Goal: Transaction & Acquisition: Obtain resource

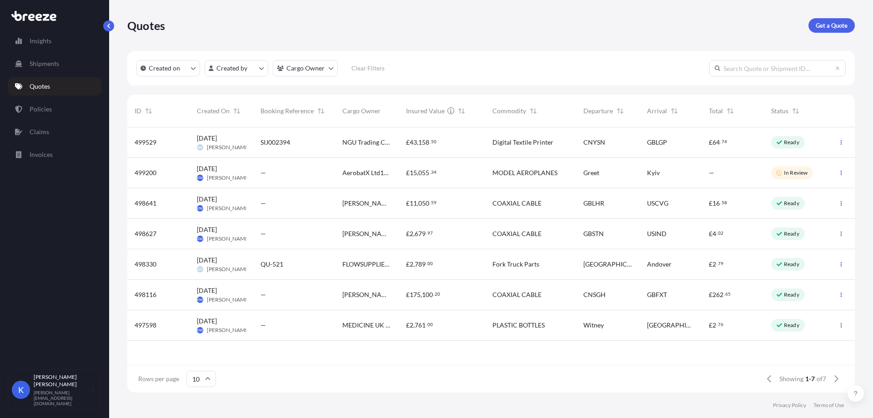
scroll to position [263, 720]
click at [686, 142] on div "GBLGP" at bounding box center [671, 142] width 48 height 9
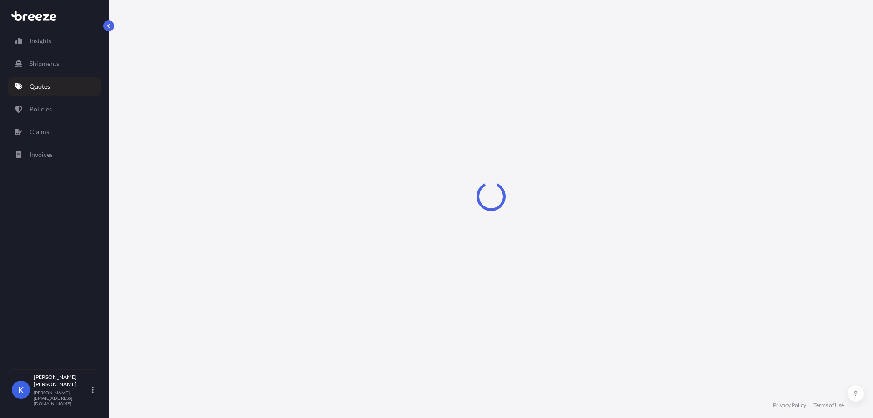
select select "Road"
select select "Sea"
select select "Road"
select select "2"
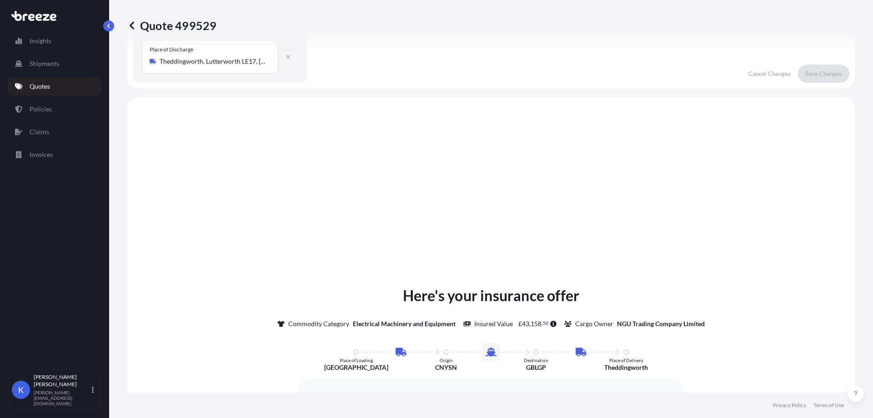
scroll to position [364, 0]
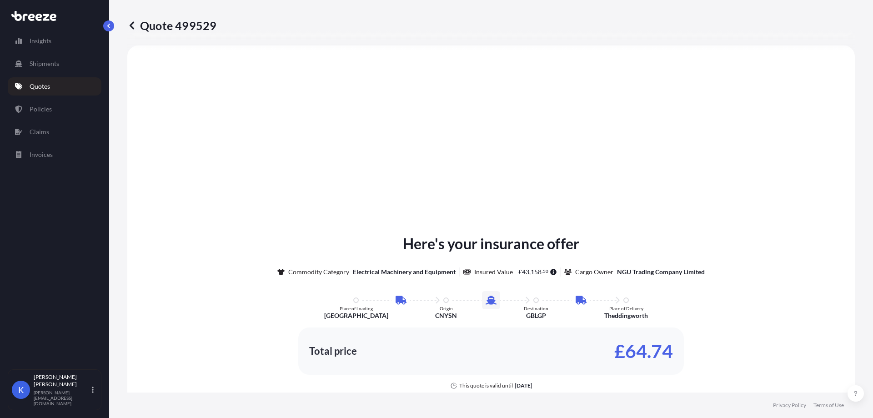
click at [629, 165] on div "Here's your insurance offer Commodity Category Electrical Machinery and Equipme…" at bounding box center [491, 331] width 702 height 547
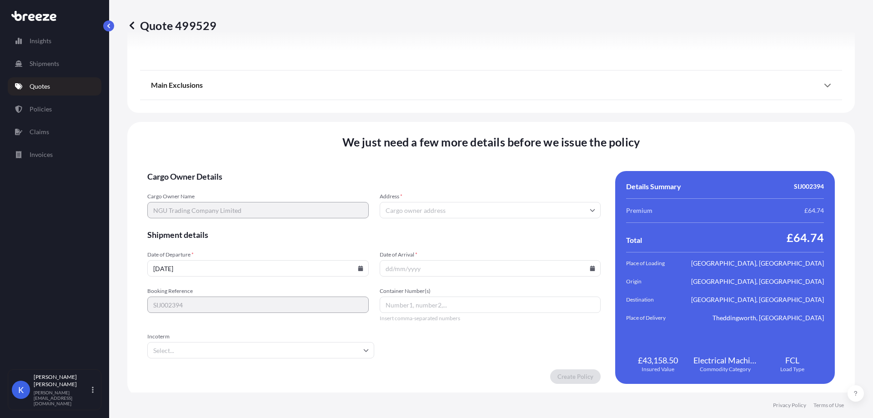
scroll to position [1196, 0]
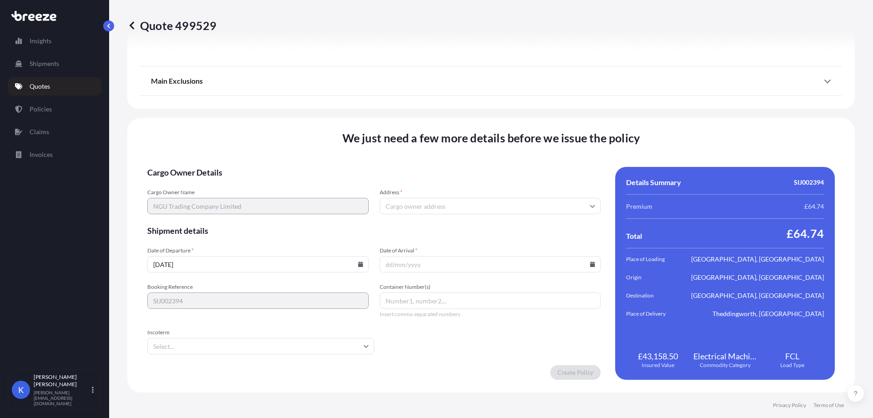
click at [360, 262] on icon at bounding box center [360, 263] width 5 height 5
click at [198, 217] on button "29" at bounding box center [193, 213] width 15 height 15
type input "[DATE]"
click at [465, 211] on input "Address *" at bounding box center [489, 206] width 221 height 16
click at [439, 206] on input "Address *" at bounding box center [489, 206] width 221 height 16
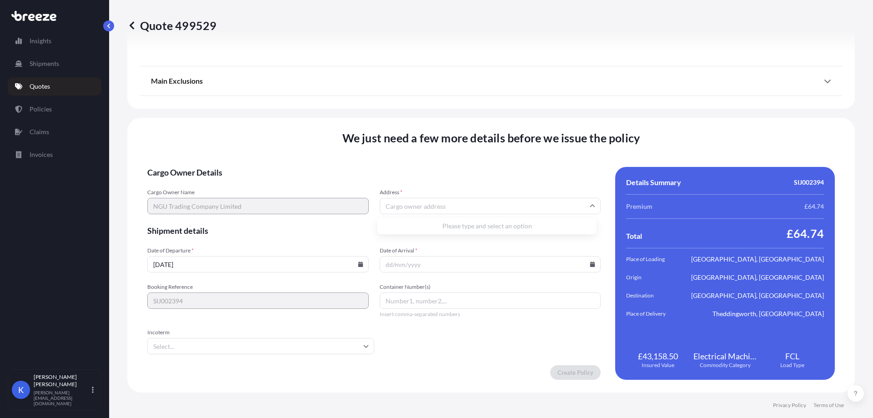
paste input "LE17 6PY"
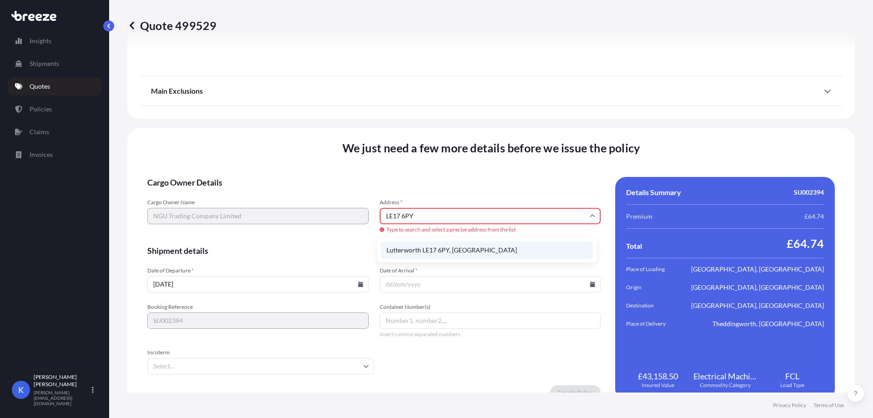
click at [471, 254] on li "Lutterworth LE17 6PY, [GEOGRAPHIC_DATA]" at bounding box center [487, 249] width 212 height 17
type input "Lutterworth LE17 6PY, [GEOGRAPHIC_DATA]"
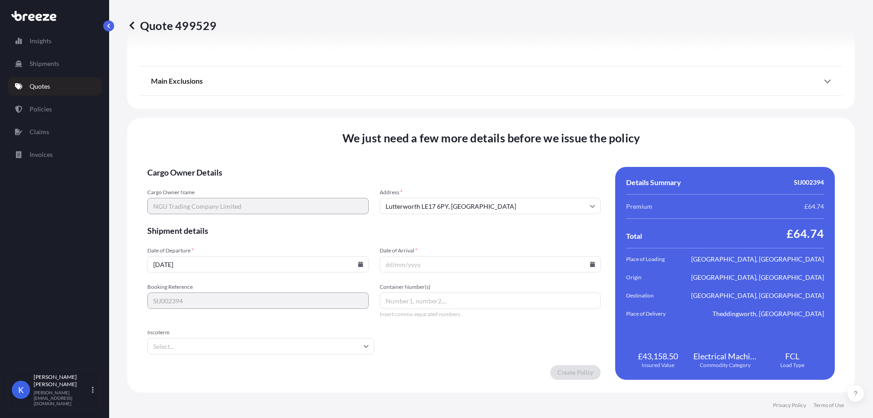
click at [438, 267] on input "Date of Arrival *" at bounding box center [489, 264] width 221 height 16
click at [590, 264] on icon at bounding box center [592, 263] width 5 height 5
click at [447, 116] on button at bounding box center [439, 123] width 15 height 15
click at [447, 76] on button at bounding box center [439, 68] width 15 height 15
click at [430, 181] on button "10" at bounding box center [423, 180] width 15 height 15
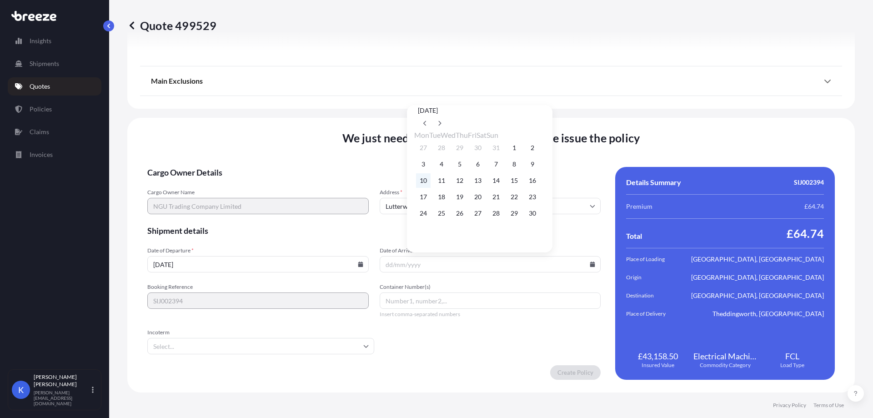
type input "[DATE]"
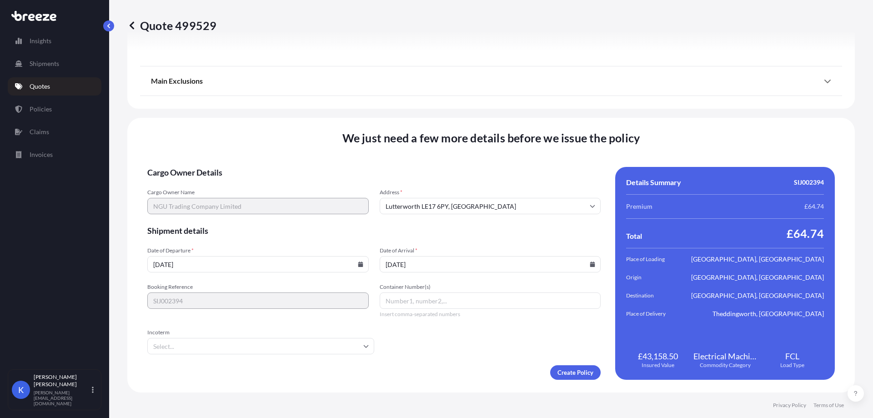
click at [445, 221] on form "Cargo Owner Details Cargo Owner Name NGU Trading Company Limited Address * [GEO…" at bounding box center [373, 273] width 453 height 213
click at [206, 344] on input "Incoterm" at bounding box center [260, 346] width 227 height 16
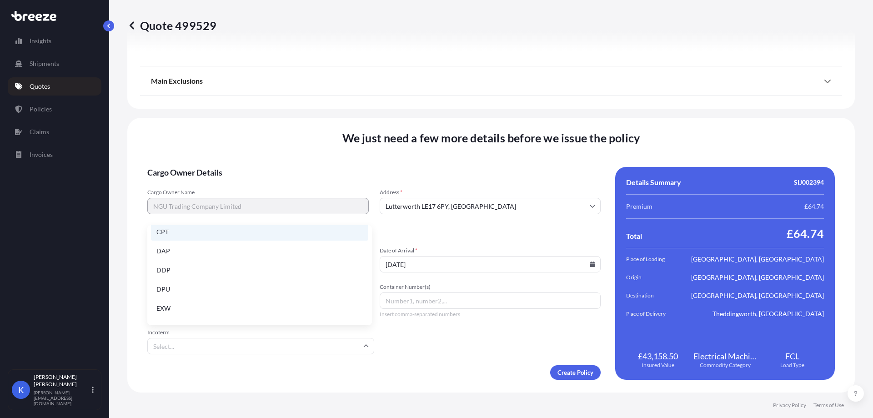
scroll to position [115, 0]
click at [202, 313] on li "FOB" at bounding box center [259, 312] width 217 height 17
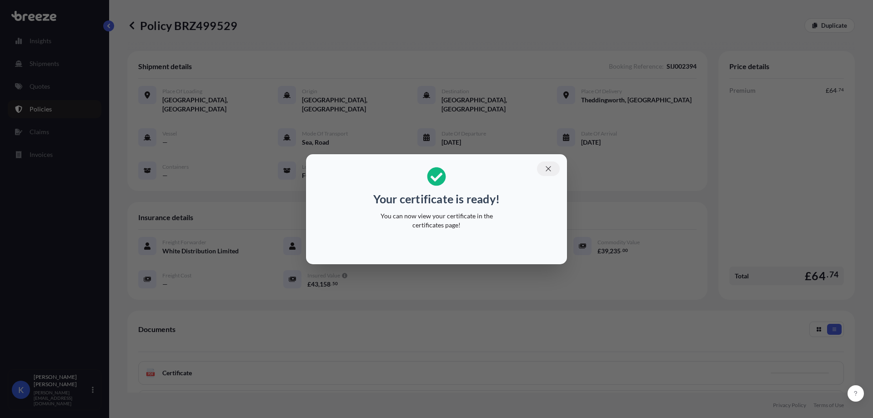
click at [556, 172] on button "button" at bounding box center [548, 168] width 23 height 15
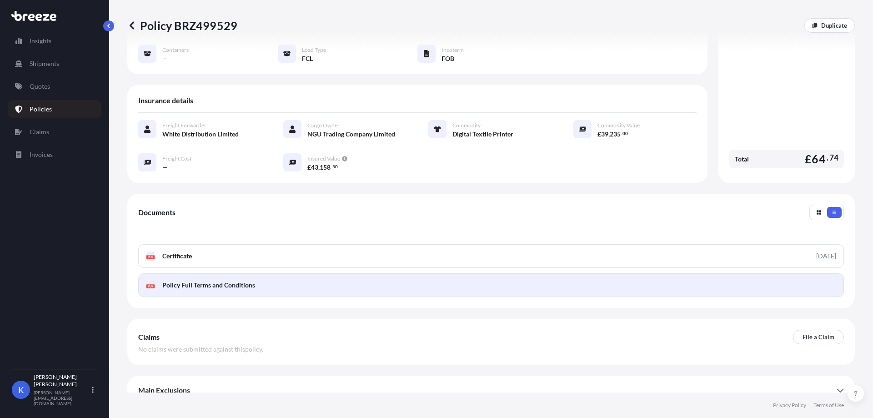
scroll to position [120, 0]
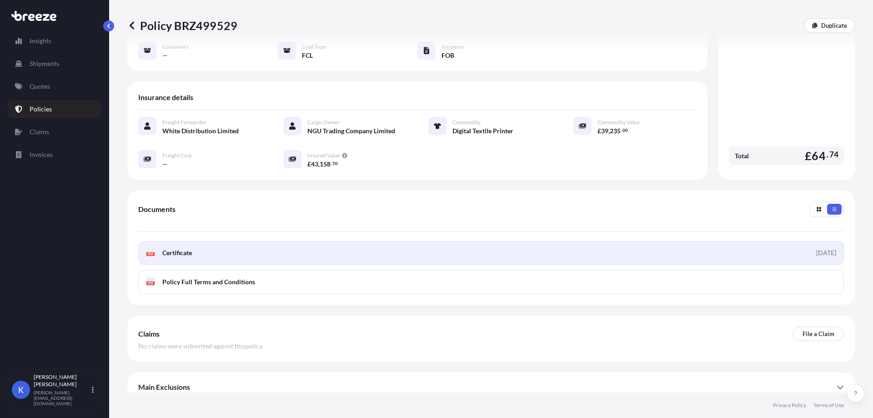
click at [203, 251] on link "PDF Certificate [DATE]" at bounding box center [490, 253] width 705 height 24
